Goal: Information Seeking & Learning: Learn about a topic

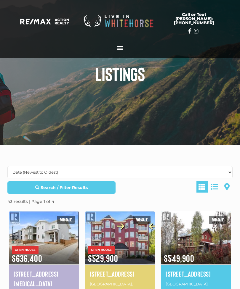
scroll to position [17, 0]
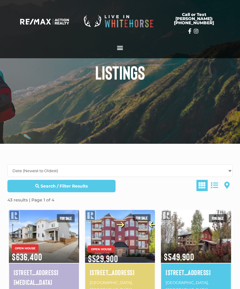
click at [135, 243] on img at bounding box center [120, 236] width 70 height 55
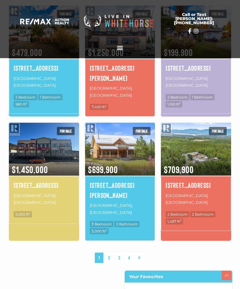
scroll to position [466, 0]
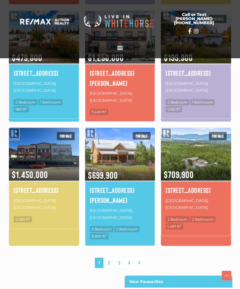
click at [131, 127] on img at bounding box center [120, 154] width 70 height 55
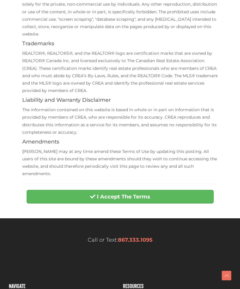
scroll to position [145, 0]
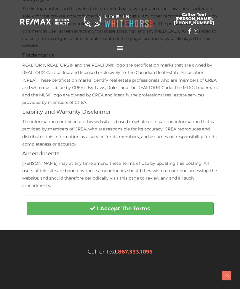
click at [148, 206] on strong "I Accept The Terms" at bounding box center [123, 209] width 53 height 7
click at [137, 206] on strong "I Accept The Terms" at bounding box center [123, 209] width 53 height 7
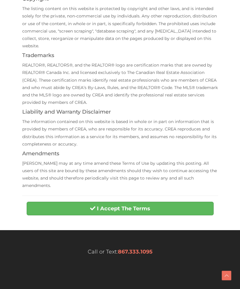
click at [108, 206] on strong "I Accept The Terms" at bounding box center [123, 209] width 53 height 7
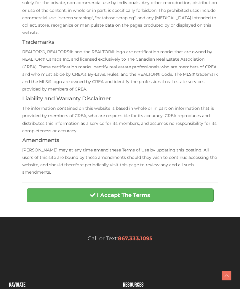
click at [113, 192] on strong "I Accept The Terms" at bounding box center [123, 195] width 53 height 7
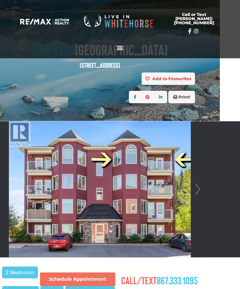
scroll to position [43, 20]
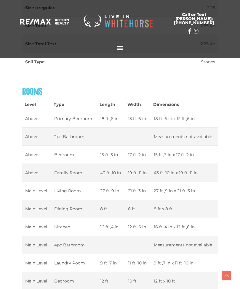
scroll to position [819, 0]
